Goal: Use online tool/utility: Utilize a website feature to perform a specific function

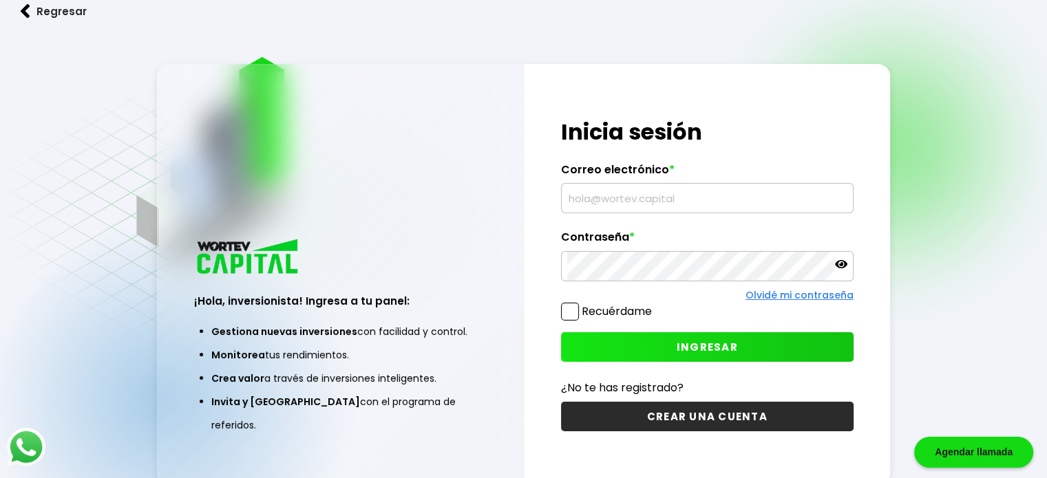
type input "[EMAIL_ADDRESS][DOMAIN_NAME]"
click at [695, 345] on span "INGRESAR" at bounding box center [707, 347] width 61 height 14
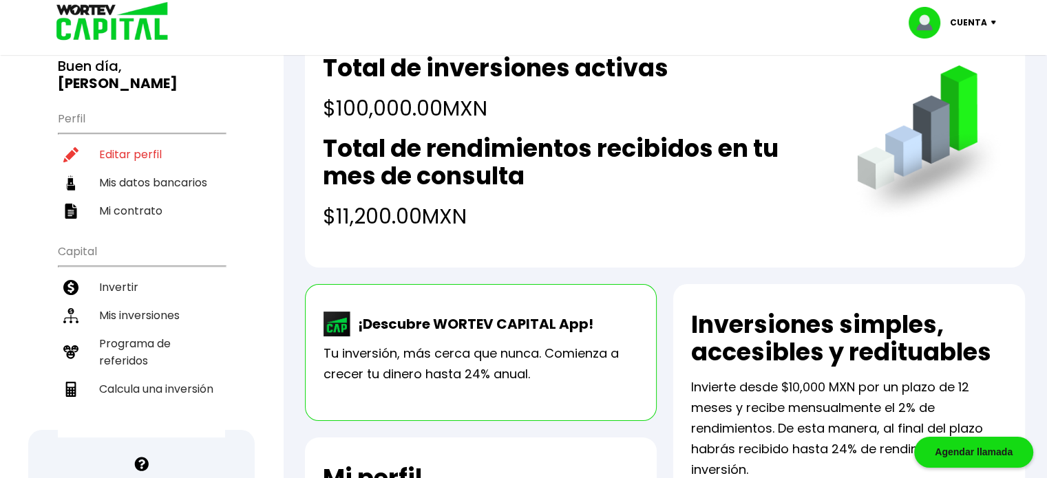
scroll to position [70, 0]
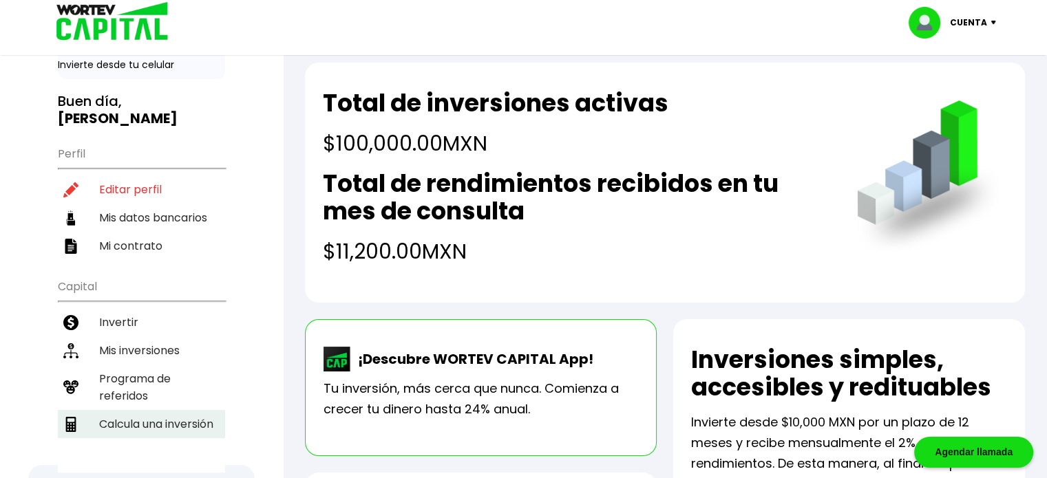
click at [190, 410] on li "Calcula una inversión" at bounding box center [141, 424] width 167 height 28
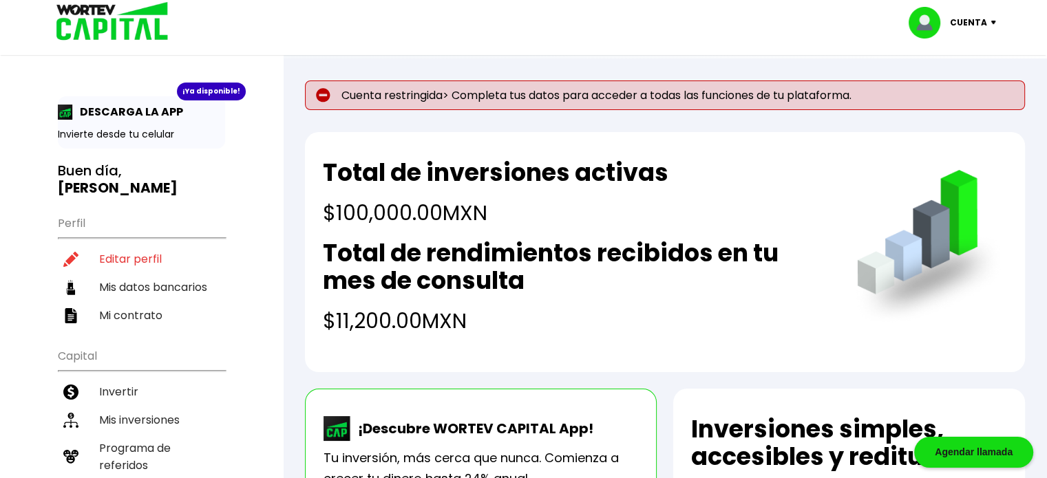
select select "1"
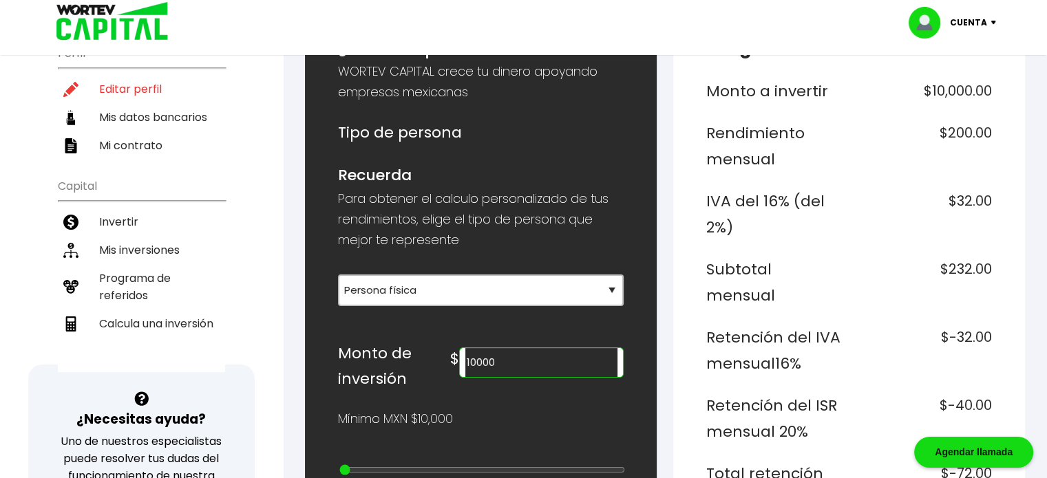
scroll to position [218, 0]
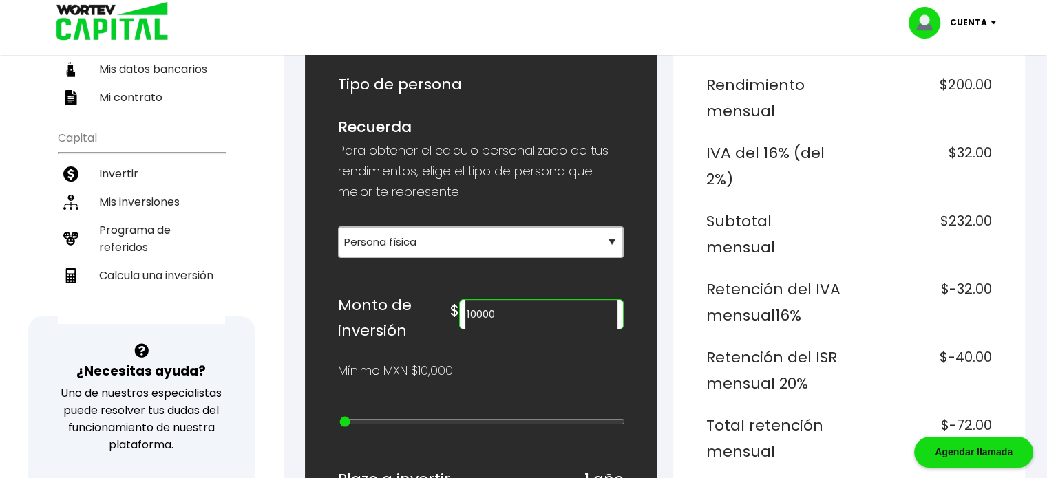
click at [545, 316] on input "10000" at bounding box center [541, 314] width 152 height 29
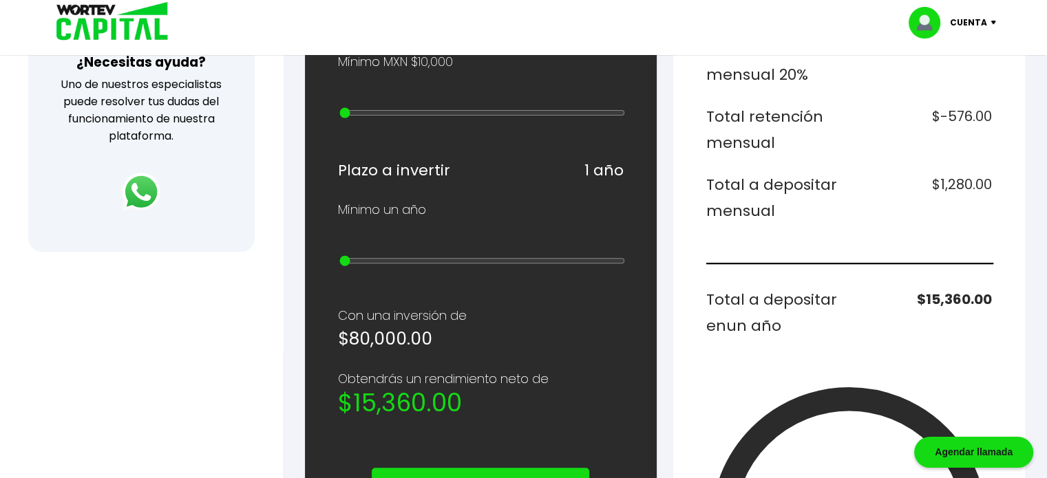
scroll to position [350, 0]
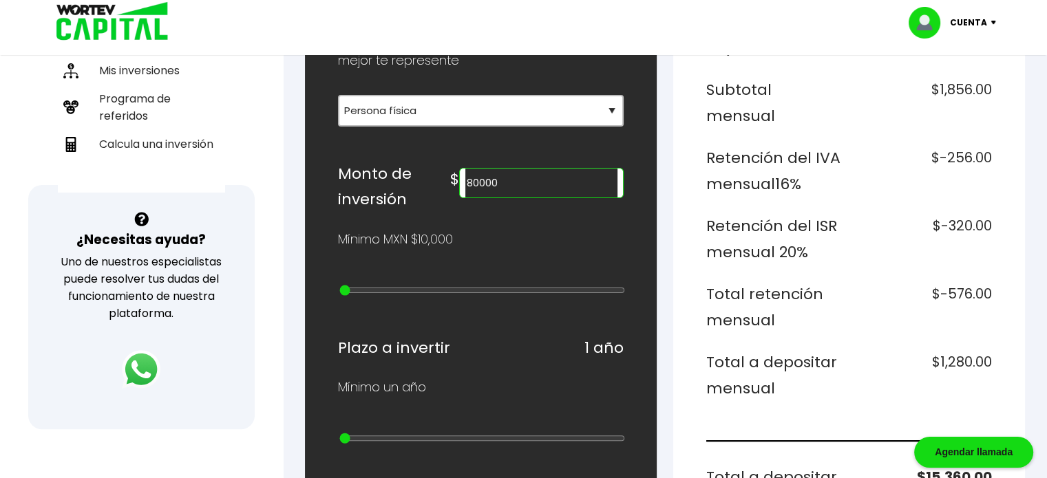
click at [523, 184] on input "80000" at bounding box center [541, 183] width 152 height 29
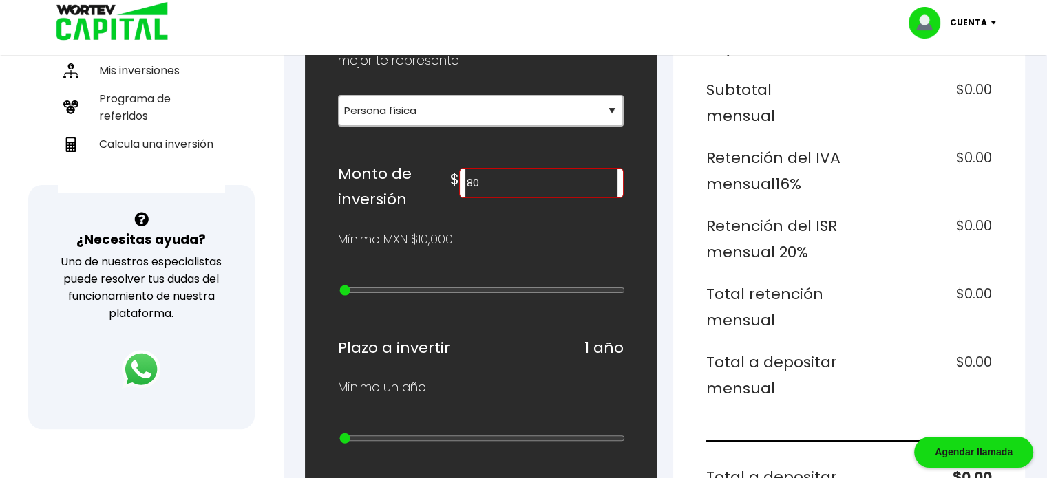
type input "0"
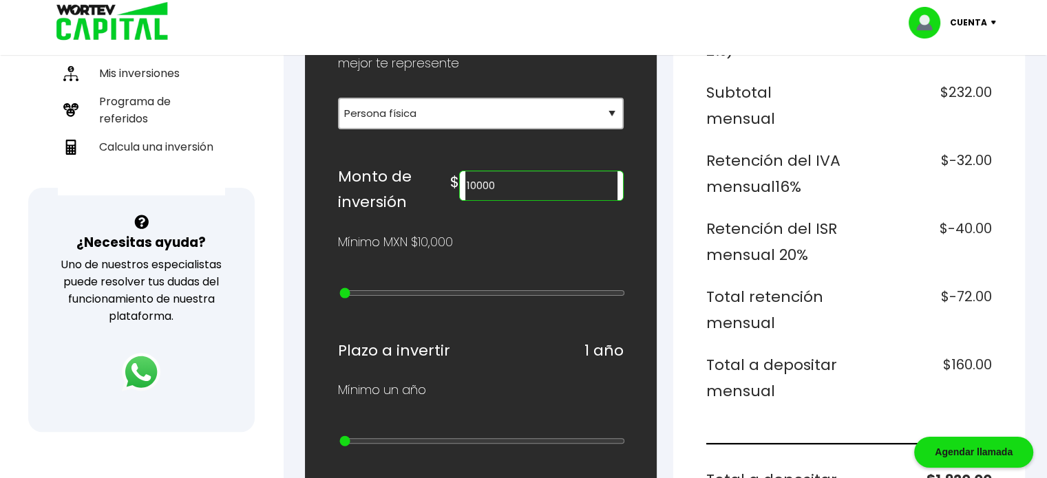
scroll to position [339, 0]
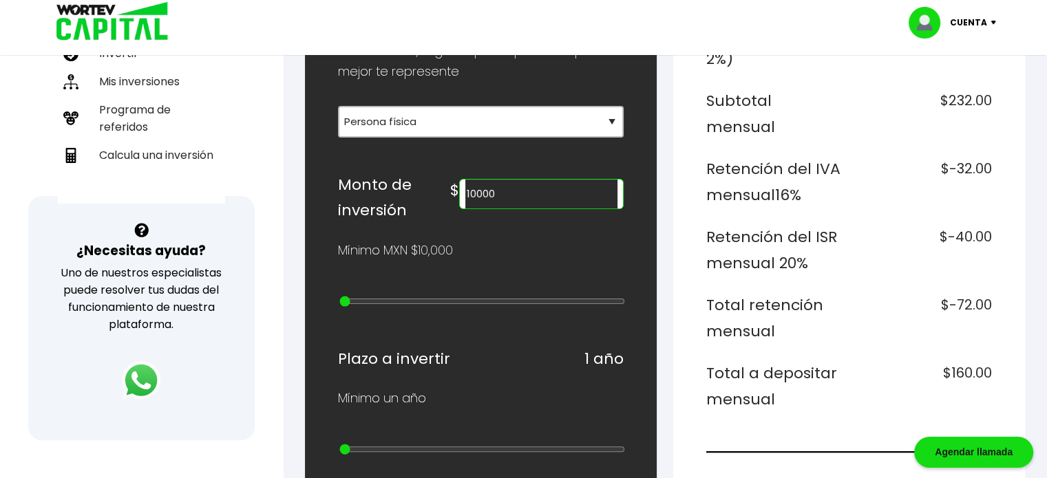
type input "100000"
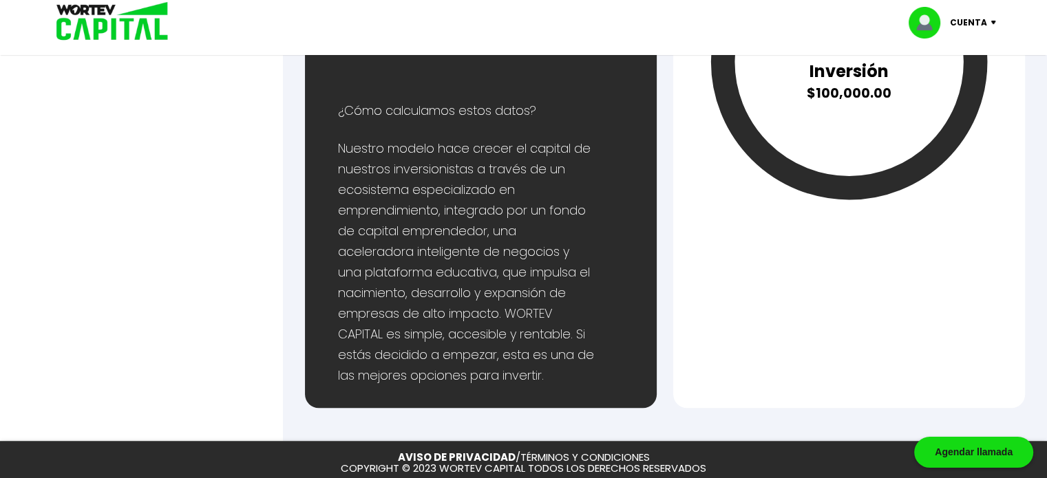
scroll to position [0, 0]
